Goal: Check status: Check status

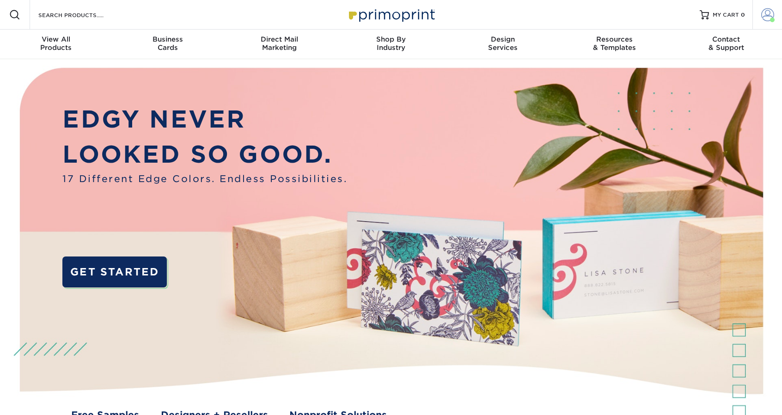
click at [770, 17] on span at bounding box center [768, 14] width 13 height 13
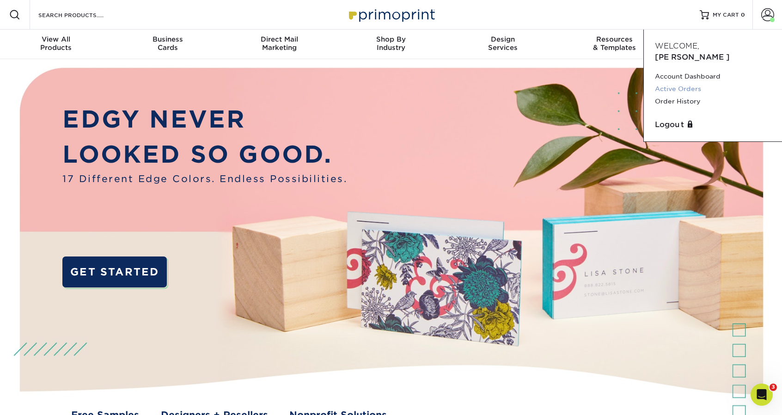
click at [683, 83] on link "Active Orders" at bounding box center [713, 89] width 116 height 12
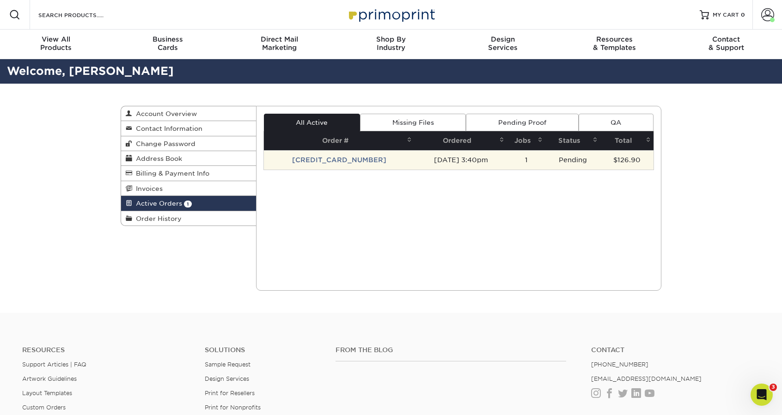
click at [337, 162] on td "251012-34057-10954" at bounding box center [339, 159] width 151 height 19
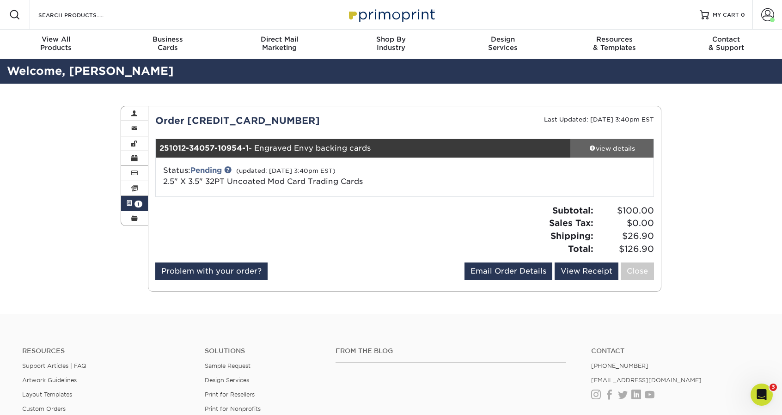
click at [597, 148] on div "view details" at bounding box center [612, 148] width 83 height 9
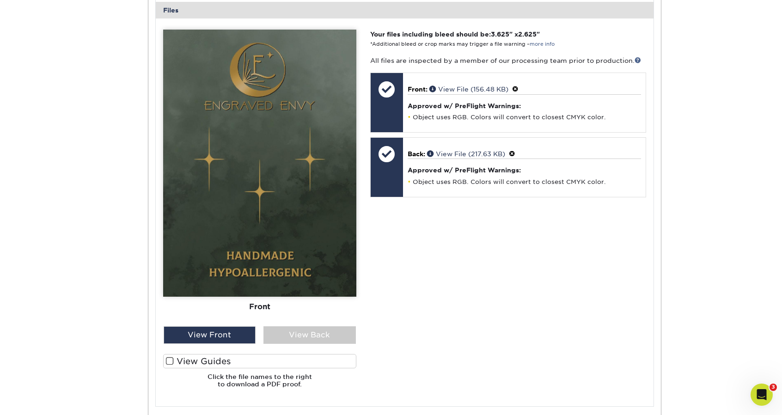
scroll to position [416, 0]
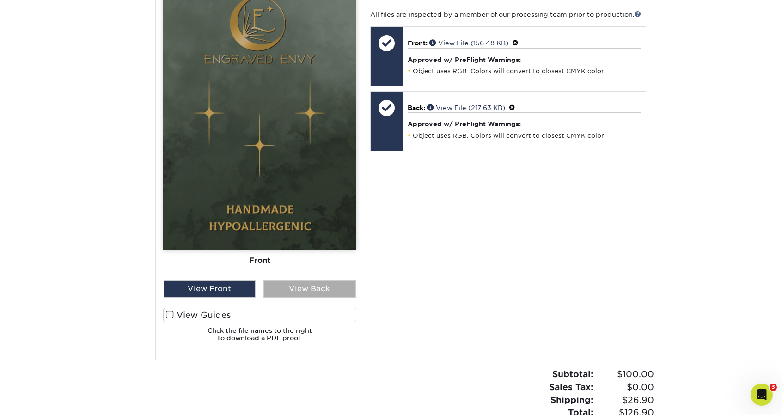
click at [317, 285] on div "View Back" at bounding box center [310, 289] width 92 height 18
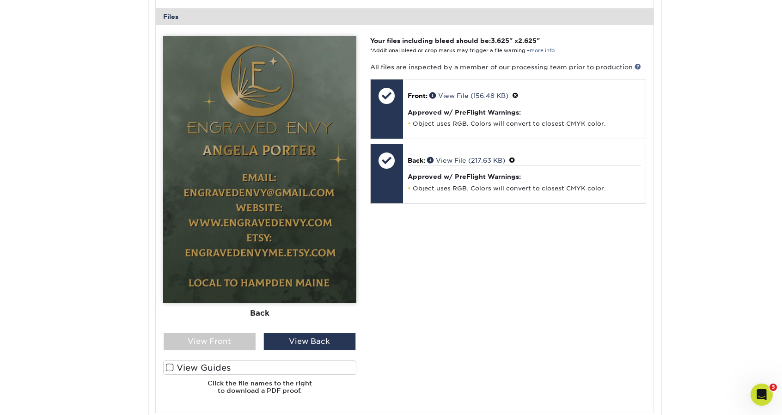
scroll to position [370, 0]
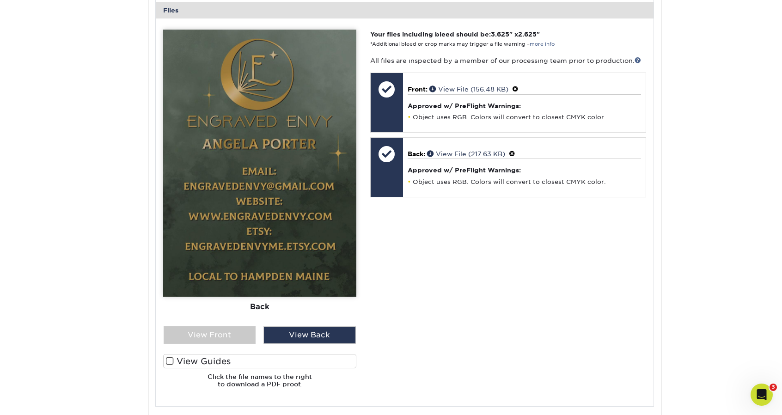
click at [168, 363] on span at bounding box center [170, 361] width 8 height 9
click at [0, 0] on input "View Guides" at bounding box center [0, 0] width 0 height 0
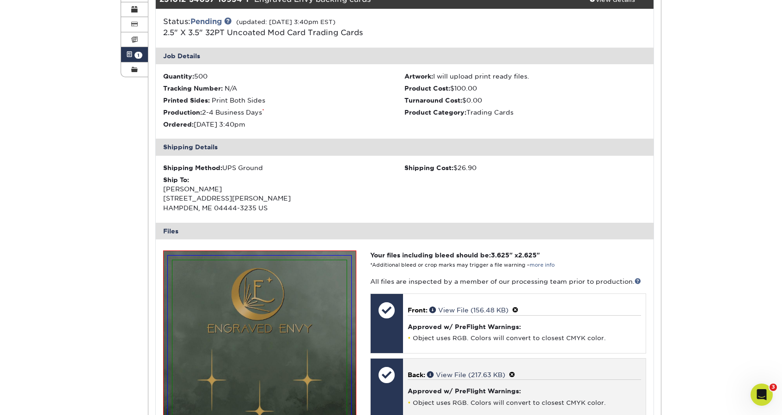
scroll to position [139, 0]
